Goal: Obtain resource: Download file/media

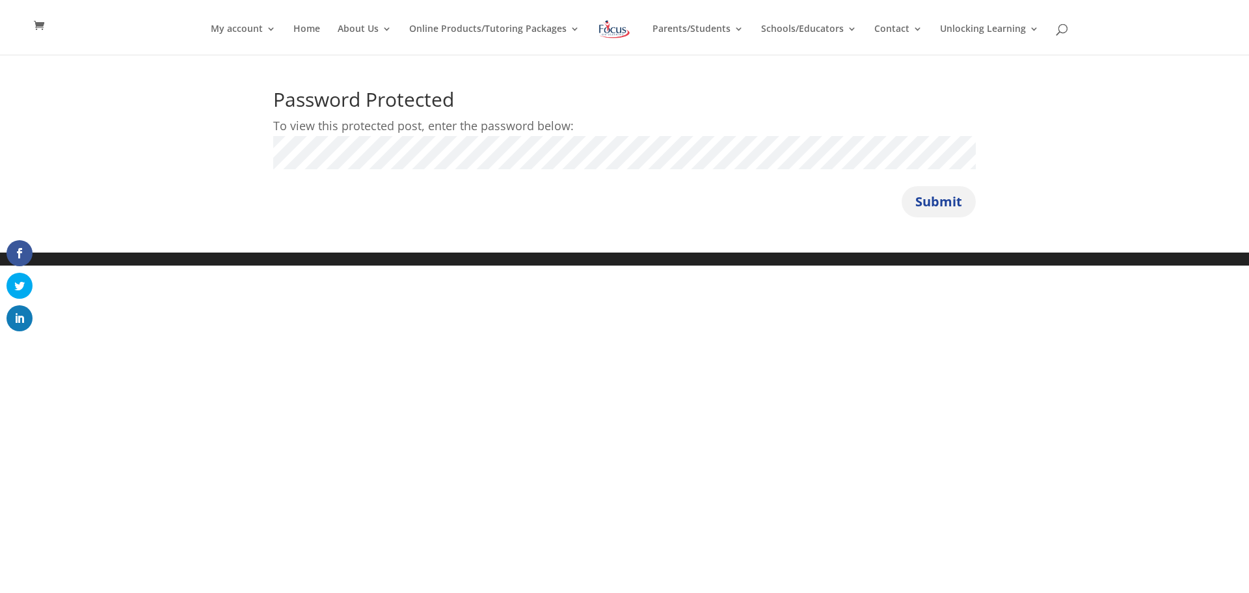
click at [942, 207] on button "Submit" at bounding box center [939, 201] width 74 height 31
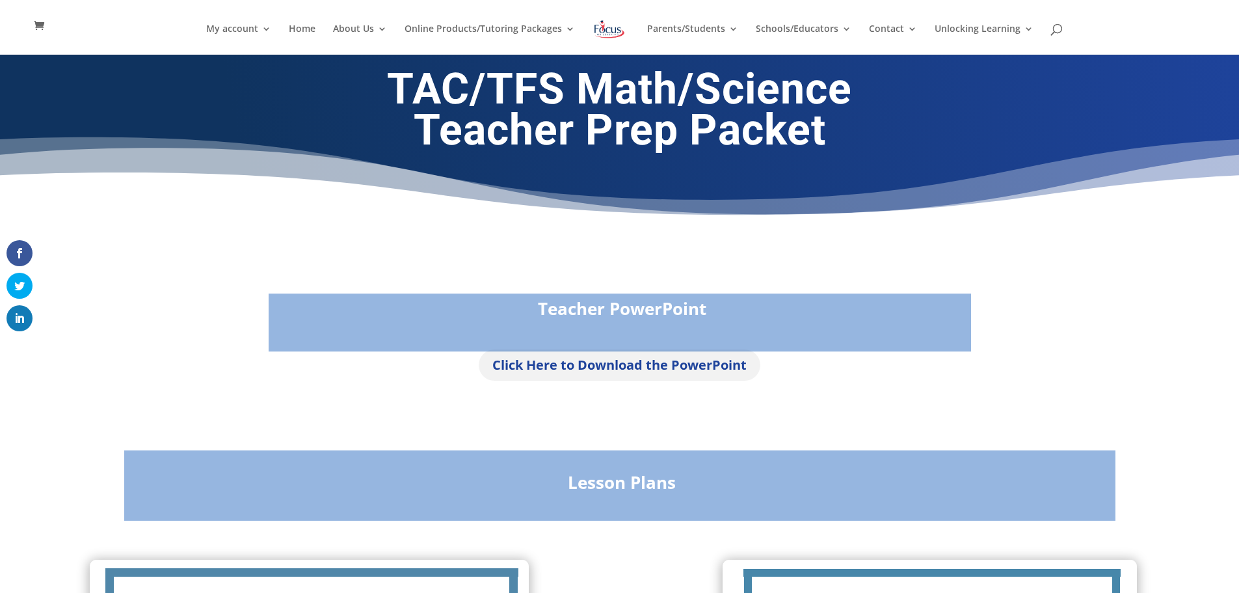
click at [636, 368] on link "Click Here to Download the PowerPoint" at bounding box center [620, 364] width 282 height 31
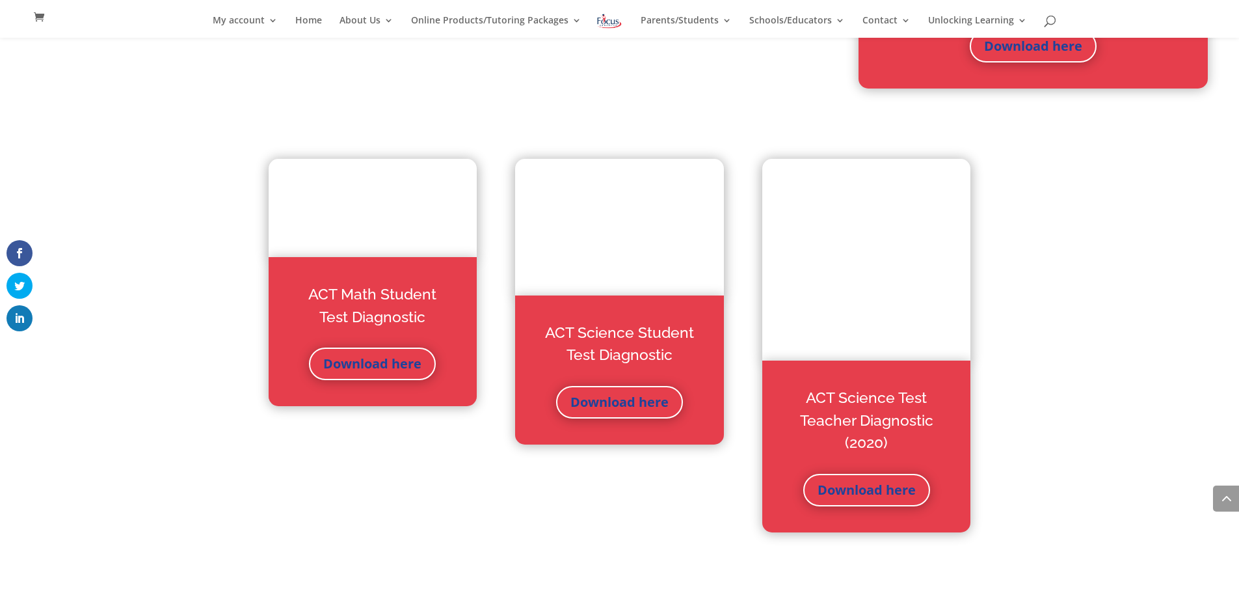
scroll to position [3956, 0]
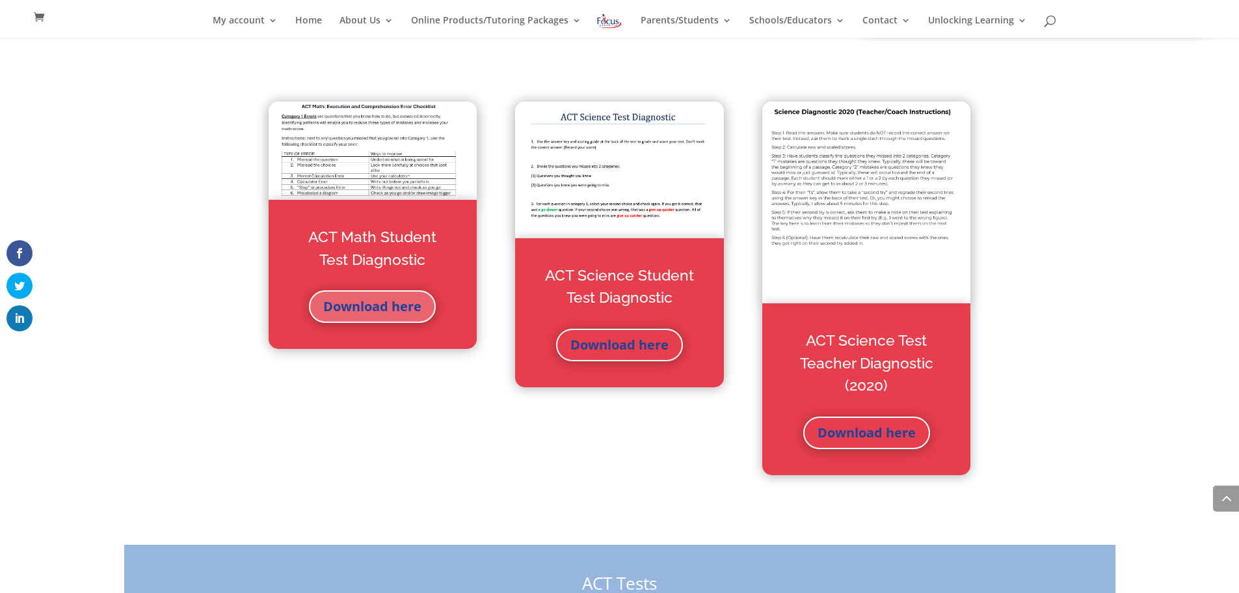
click at [394, 312] on link "Download here" at bounding box center [372, 306] width 127 height 33
click at [384, 312] on link "Download here" at bounding box center [372, 306] width 127 height 33
click at [616, 340] on link "Download here" at bounding box center [619, 345] width 127 height 33
click at [884, 433] on link "Download here" at bounding box center [867, 432] width 127 height 33
click at [334, 141] on img at bounding box center [373, 150] width 208 height 99
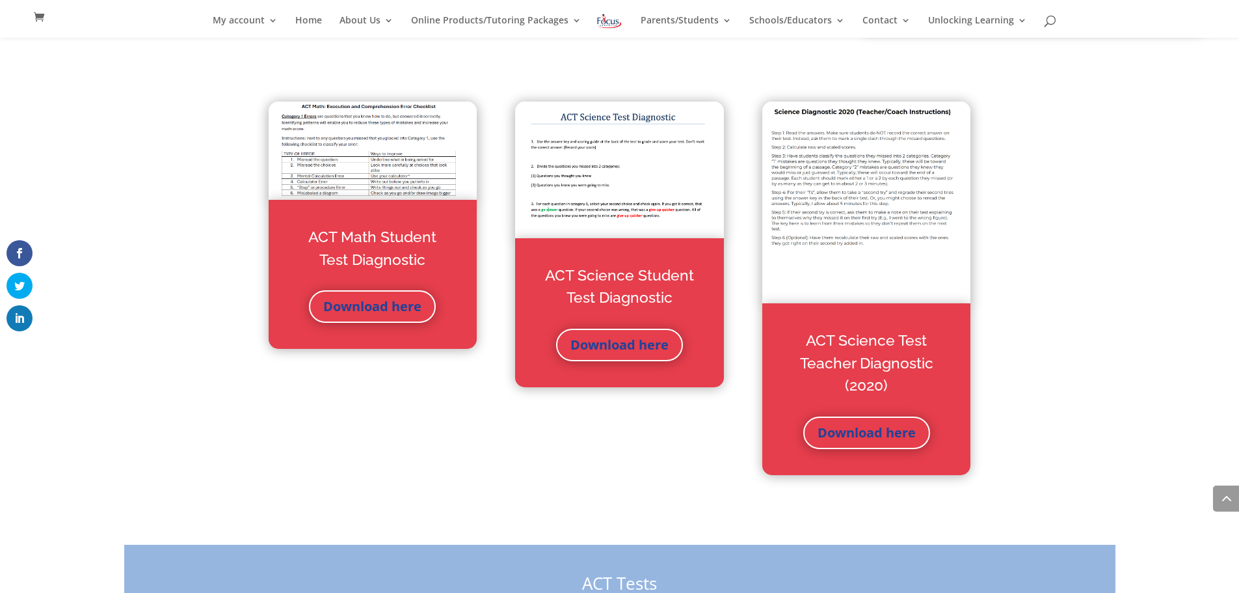
click at [334, 141] on img at bounding box center [373, 150] width 208 height 99
click at [326, 145] on img at bounding box center [373, 150] width 208 height 99
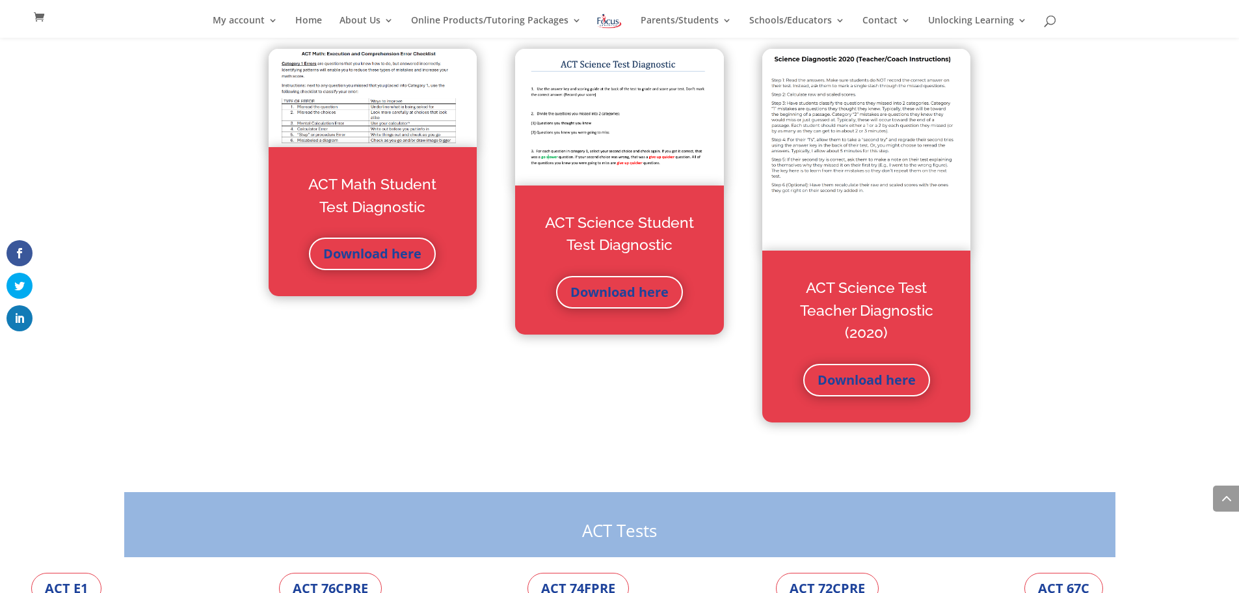
scroll to position [4008, 0]
click at [362, 245] on link "Download here" at bounding box center [372, 254] width 127 height 33
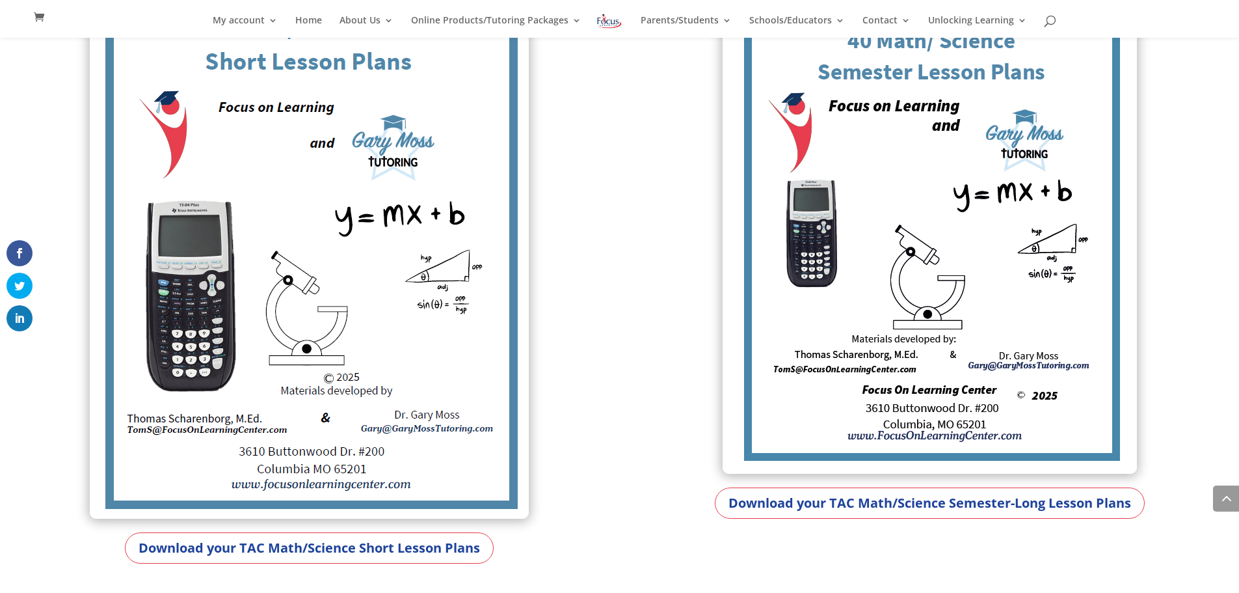
scroll to position [615, 0]
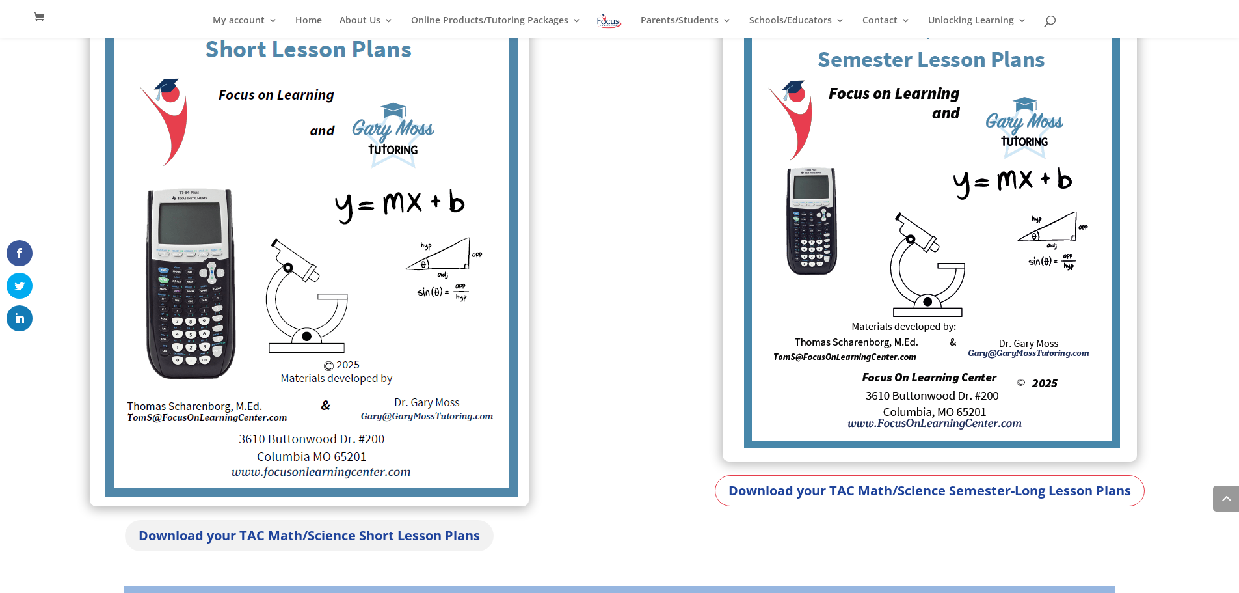
click at [376, 538] on link "Download your TAC Math/Science Short Lesson Plans" at bounding box center [309, 535] width 369 height 31
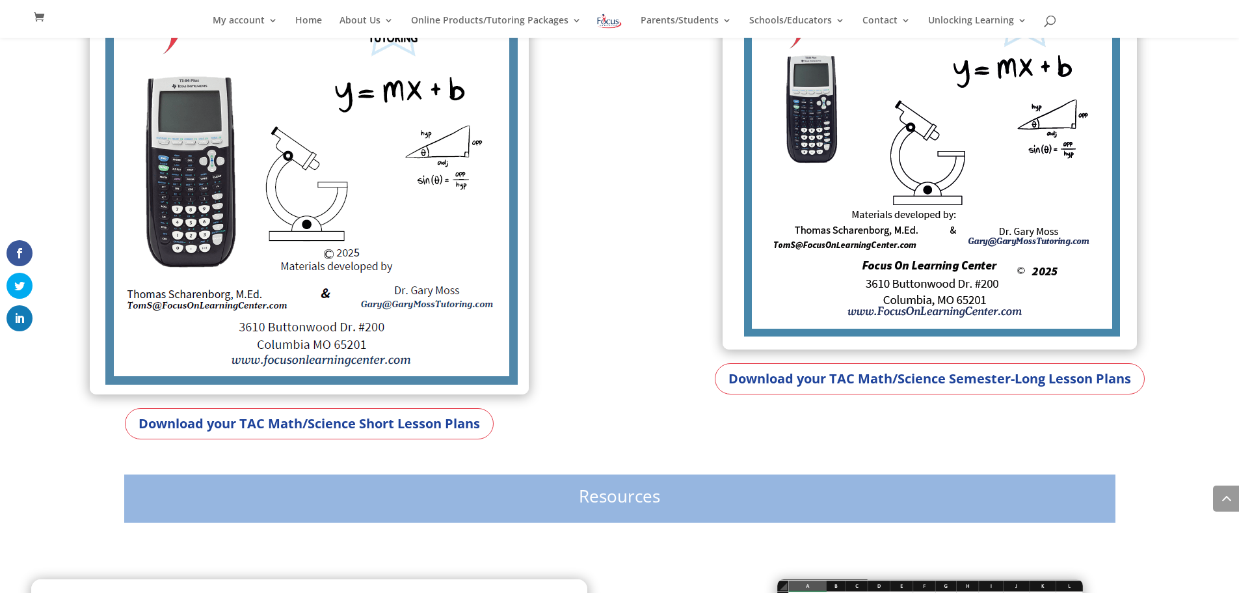
scroll to position [729, 0]
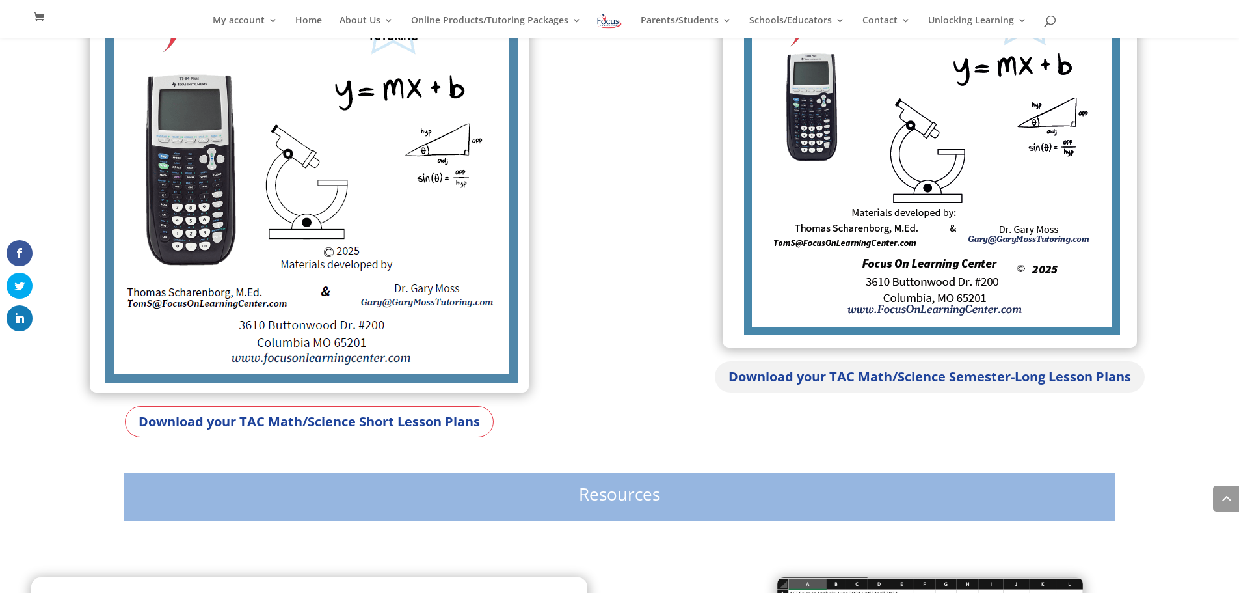
click at [913, 371] on link "Download your TAC Math/Science Semester-Long Lesson Plans" at bounding box center [930, 376] width 430 height 31
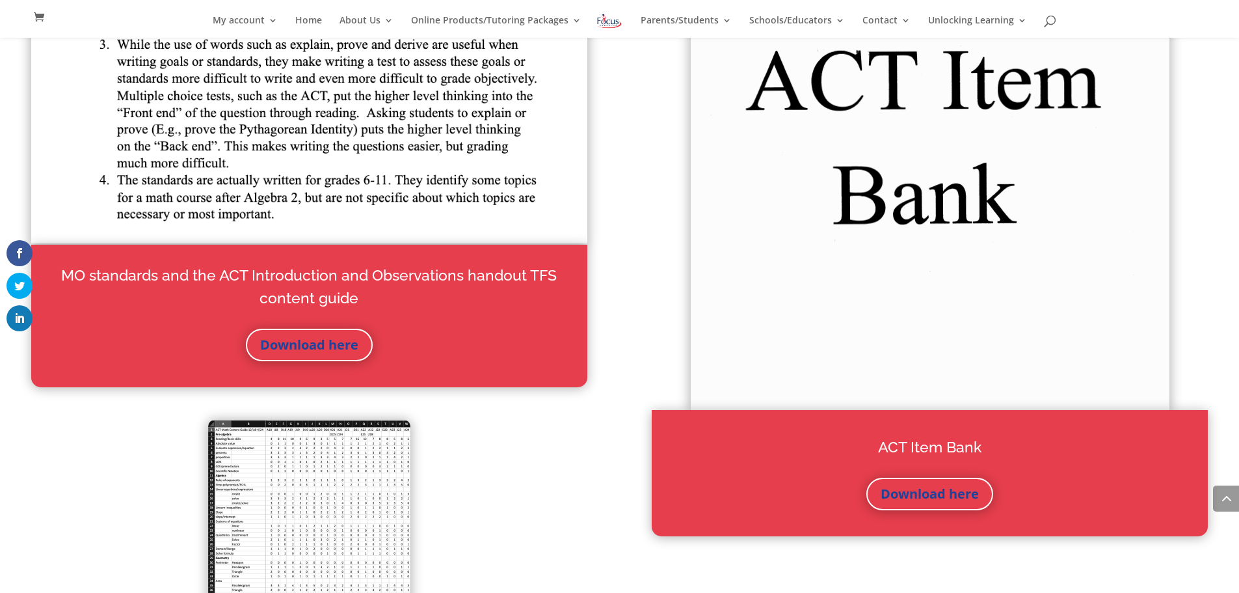
scroll to position [1509, 0]
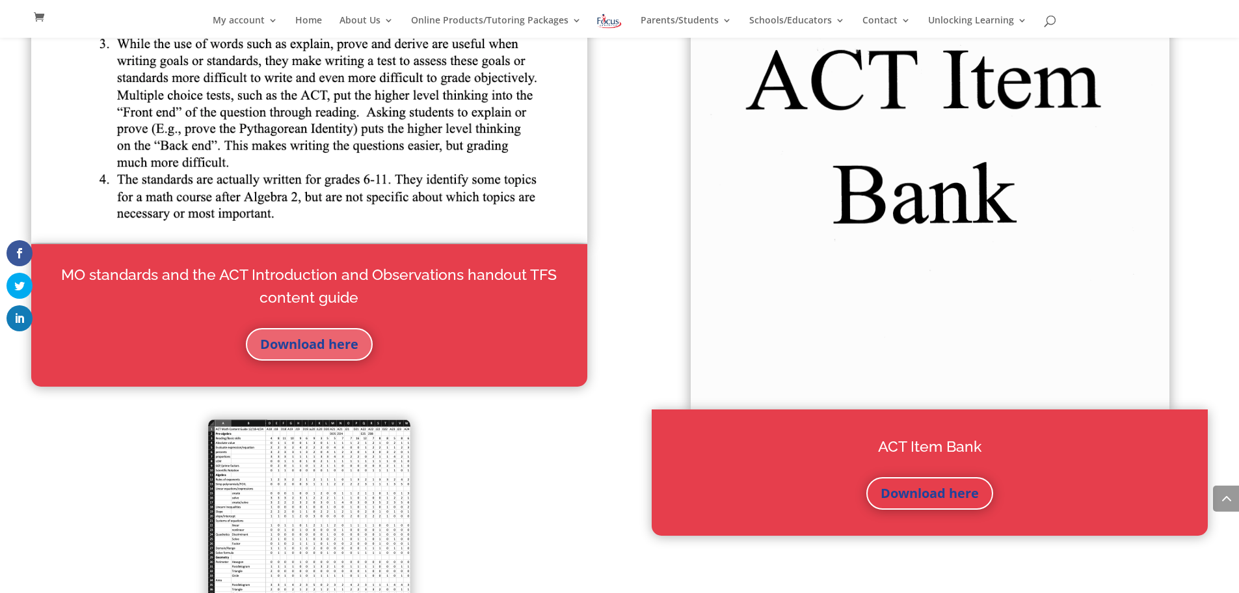
click at [312, 348] on link "Download here" at bounding box center [309, 344] width 127 height 33
click at [933, 493] on link "Download here" at bounding box center [930, 493] width 127 height 33
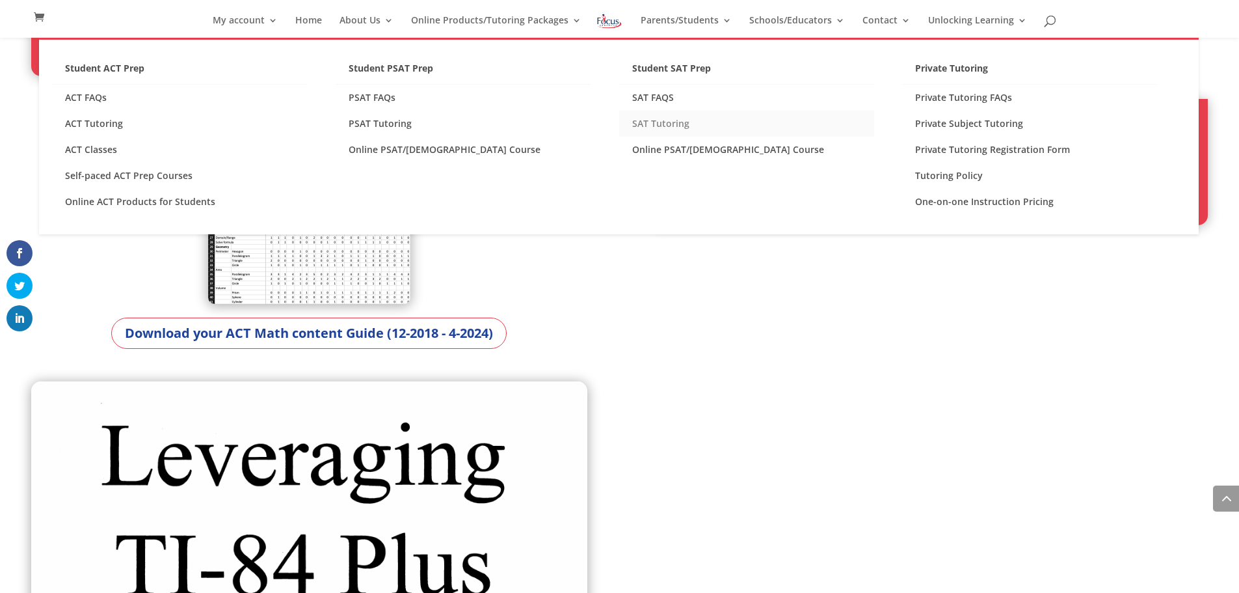
scroll to position [1822, 0]
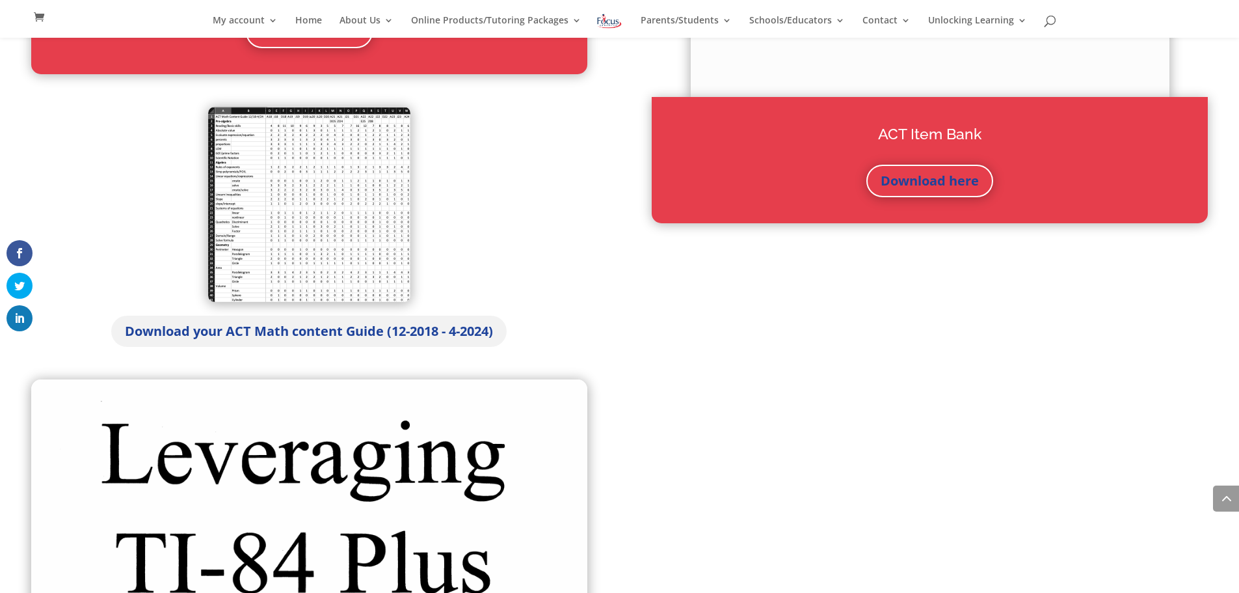
click at [365, 336] on link "Download your ACT Math content Guide (12-2018 - 4-2024)" at bounding box center [309, 331] width 396 height 31
click at [344, 246] on img at bounding box center [309, 204] width 202 height 195
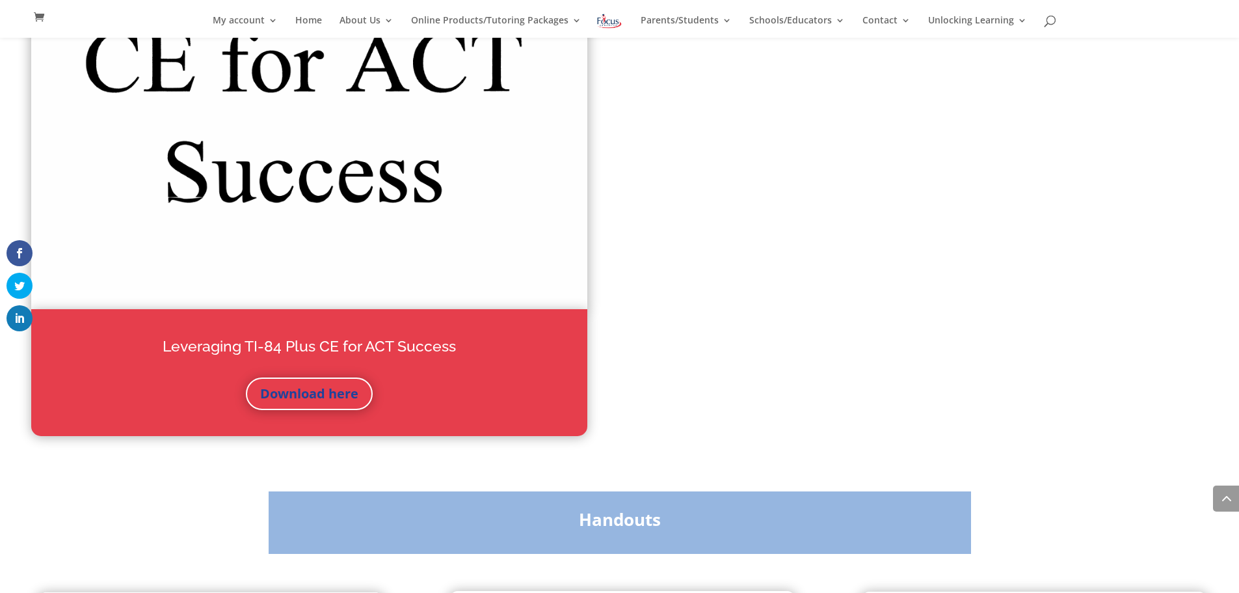
scroll to position [2446, 0]
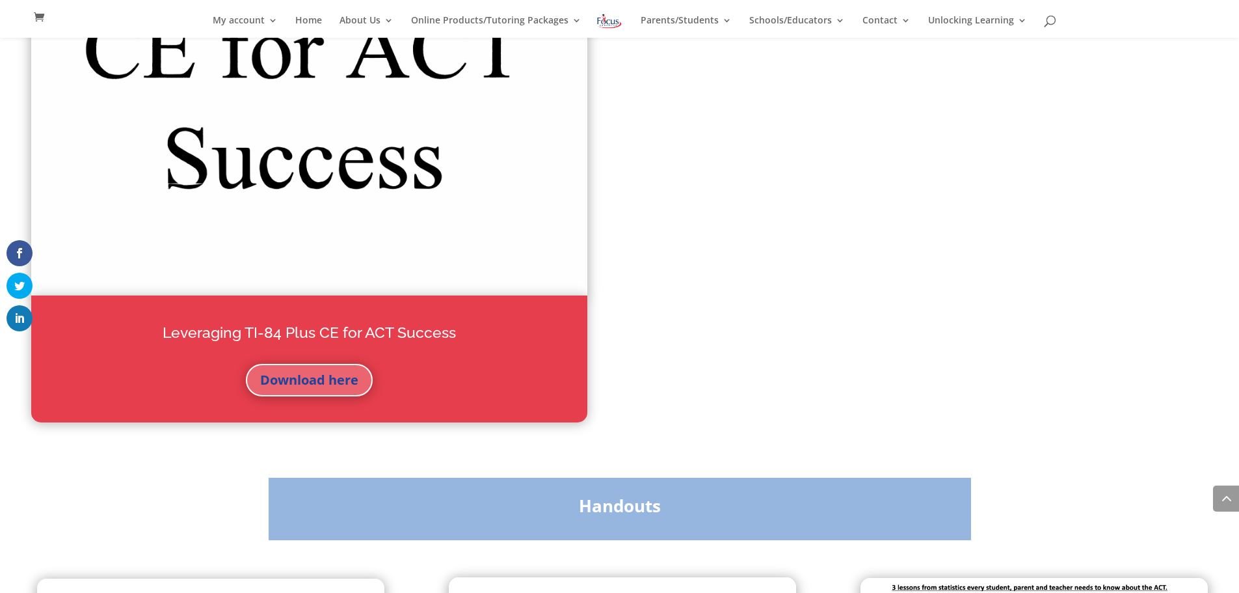
click at [316, 378] on link "Download here" at bounding box center [309, 380] width 127 height 33
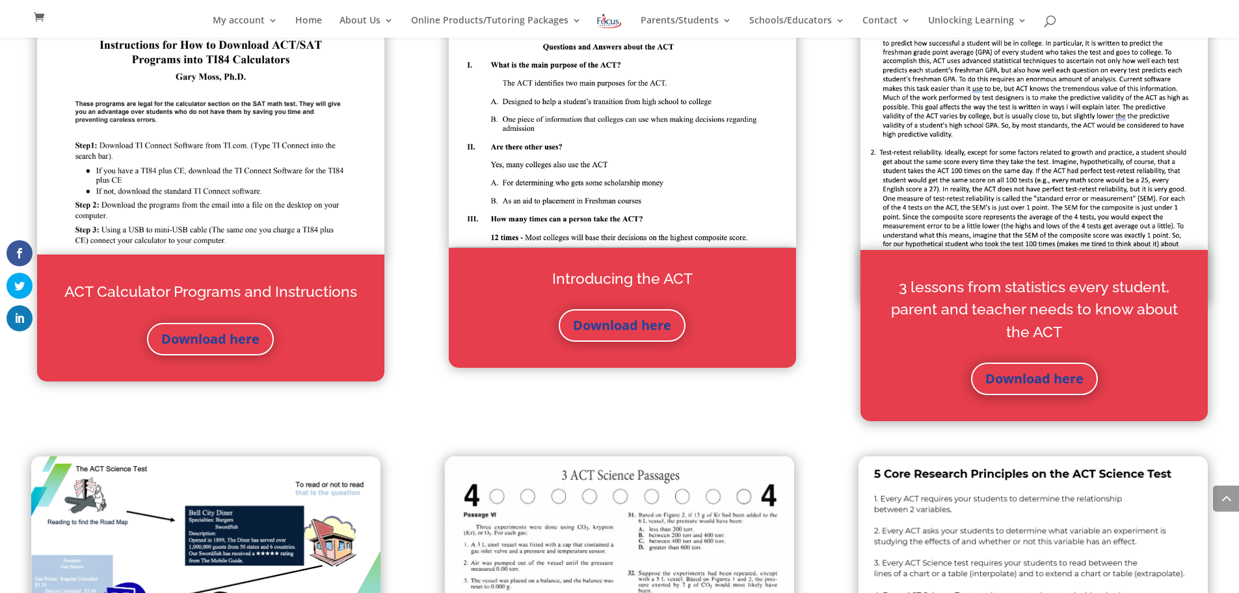
scroll to position [3019, 0]
click at [623, 327] on link "Download here" at bounding box center [622, 324] width 127 height 33
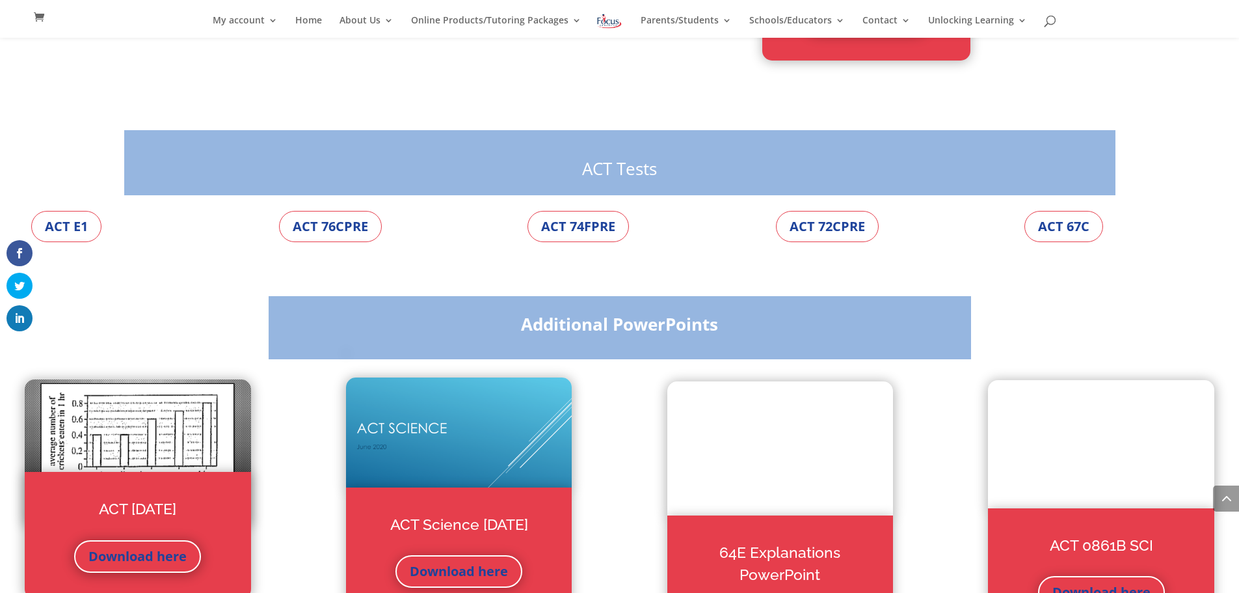
scroll to position [4372, 0]
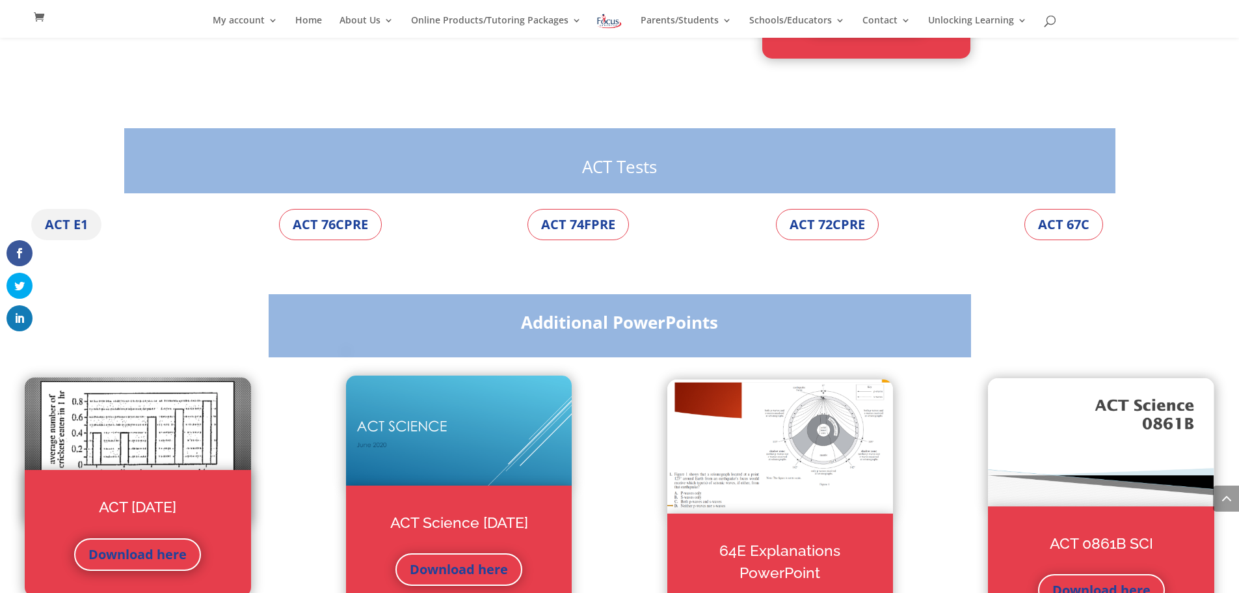
click at [69, 225] on link "ACT E1" at bounding box center [66, 224] width 70 height 31
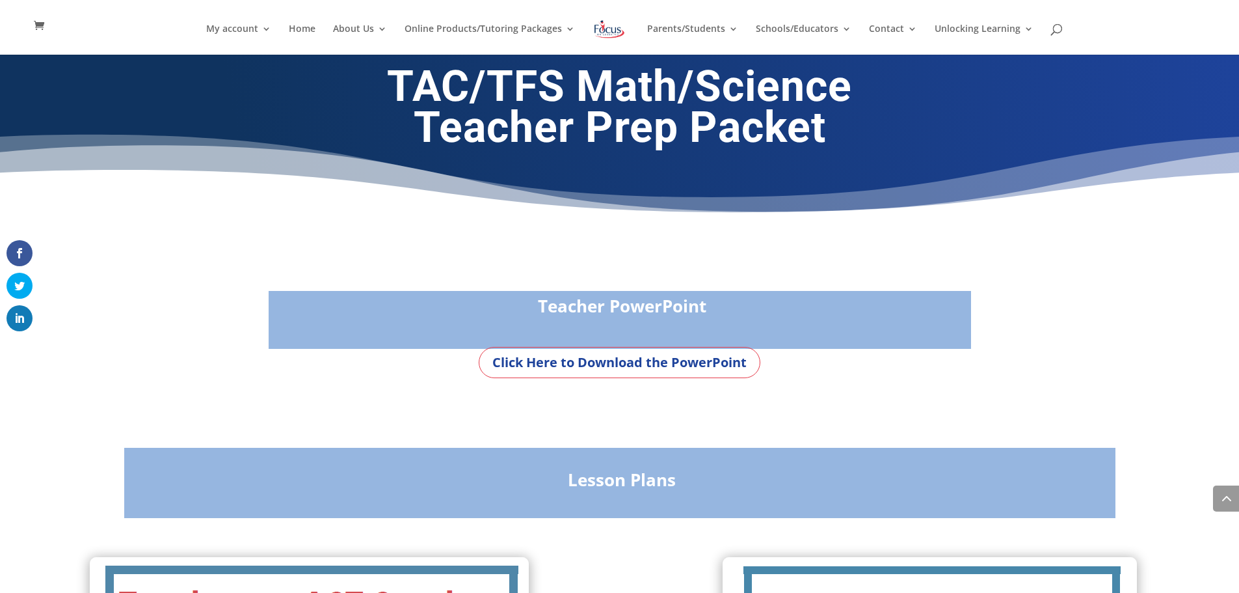
scroll to position [4357, 0]
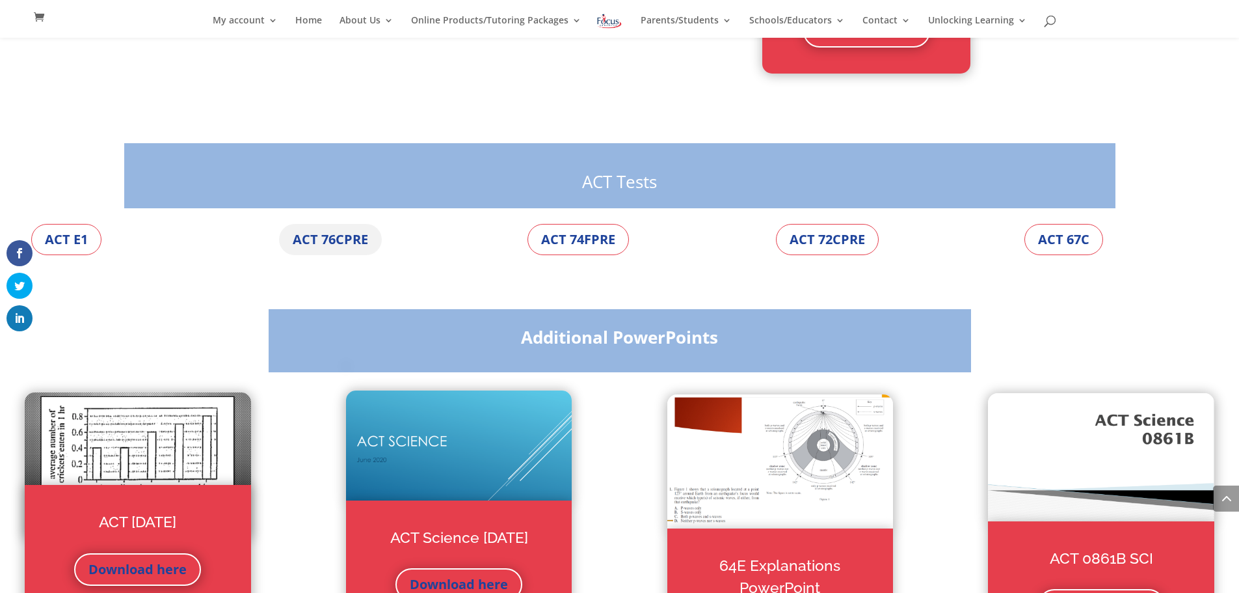
click at [341, 239] on link "ACT 76CPRE" at bounding box center [330, 239] width 103 height 31
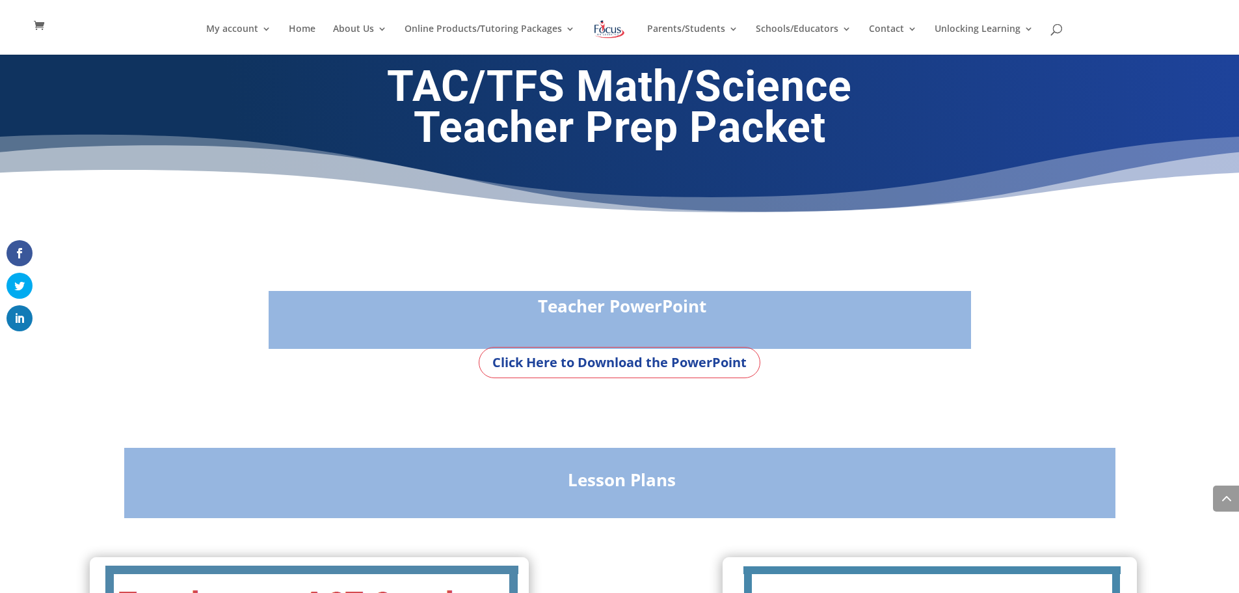
scroll to position [4396, 0]
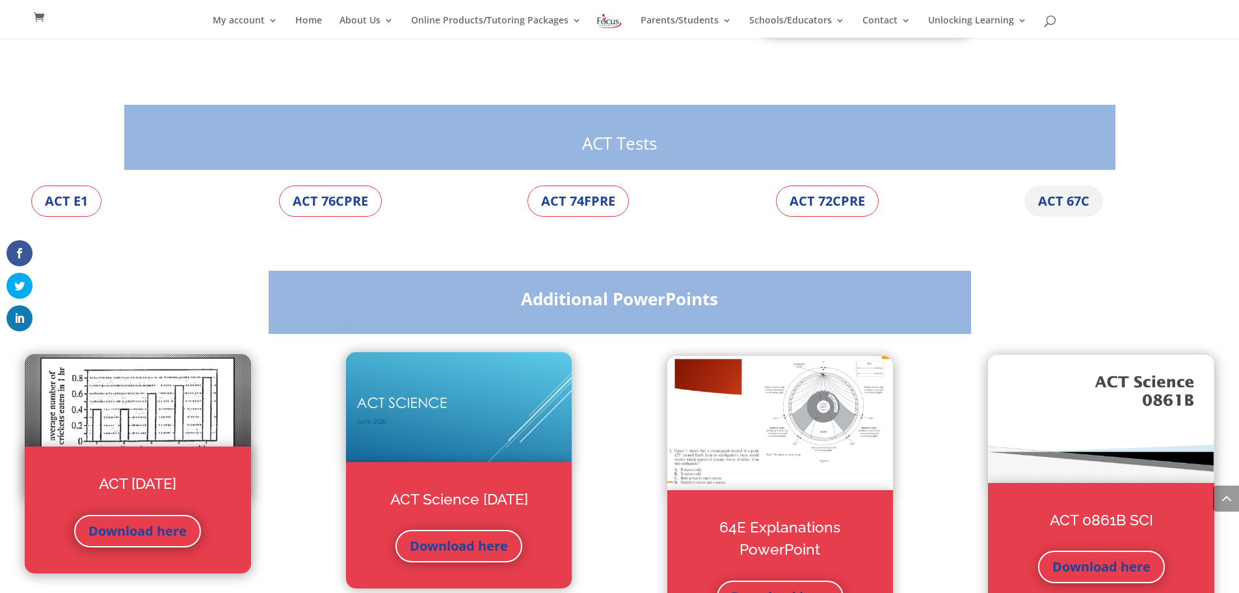
click at [1052, 204] on link "ACT 67C" at bounding box center [1064, 200] width 79 height 31
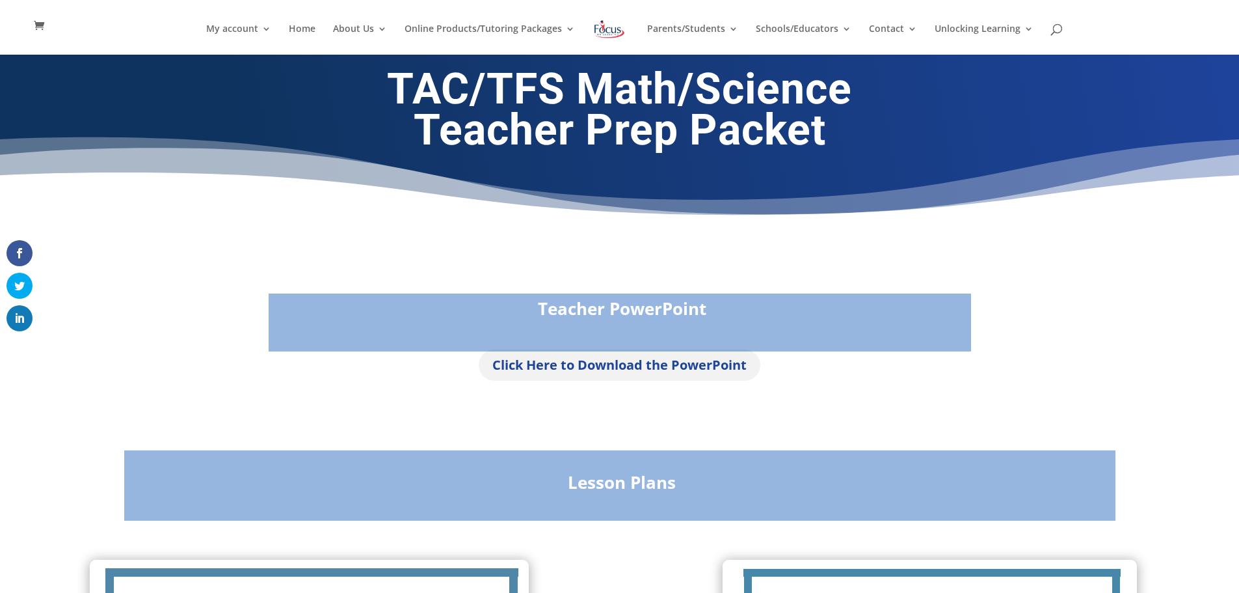
click at [592, 366] on link "Click Here to Download the PowerPoint" at bounding box center [620, 364] width 282 height 31
click at [213, 230] on div "TAC/TFS Math/Science Teacher Prep Packet" at bounding box center [619, 148] width 1239 height 186
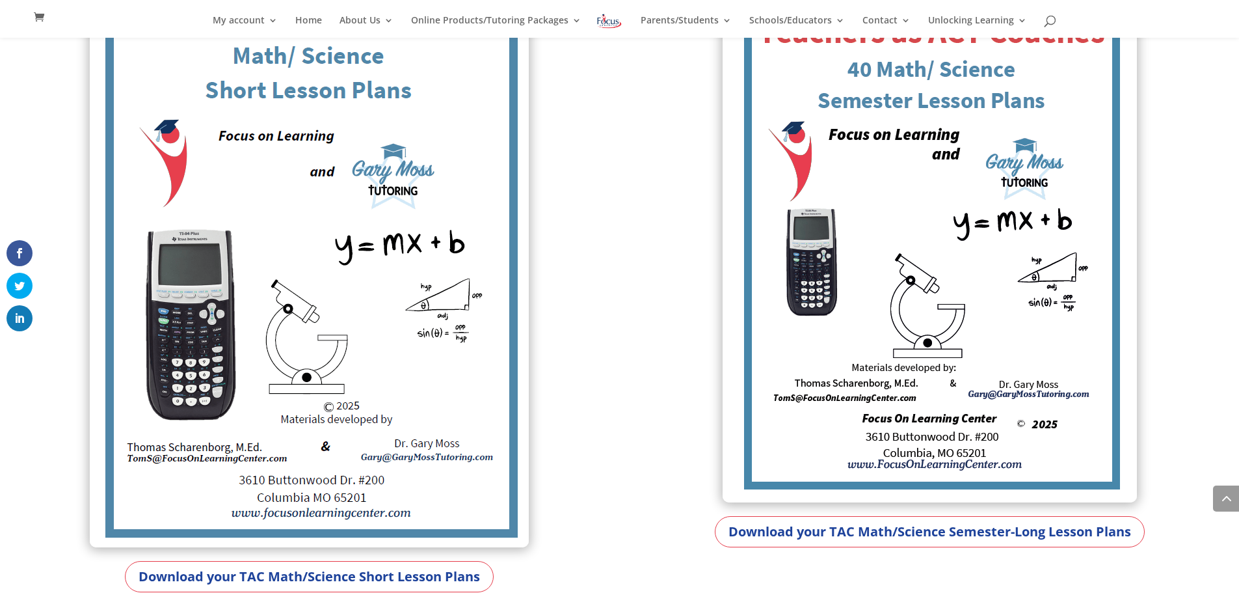
scroll to position [573, 0]
